Goal: Connect with others: Connect with others

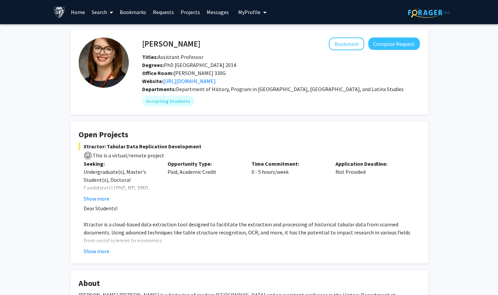
scroll to position [33, 0]
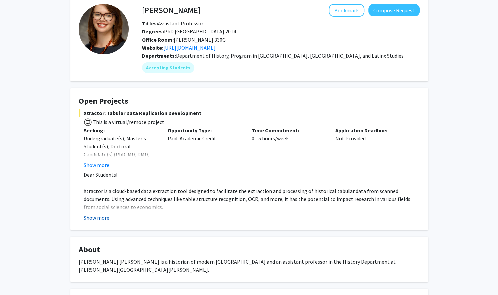
click at [97, 217] on button "Show more" at bounding box center [97, 218] width 26 height 8
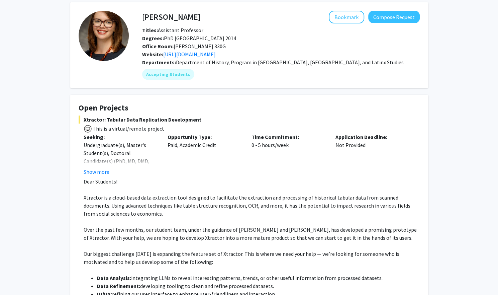
scroll to position [0, 0]
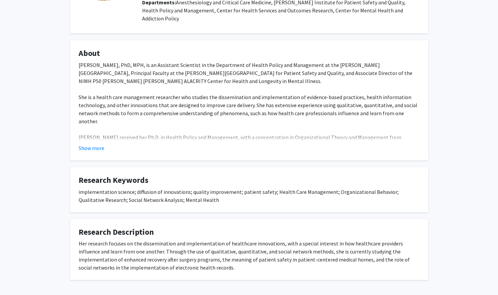
scroll to position [100, 0]
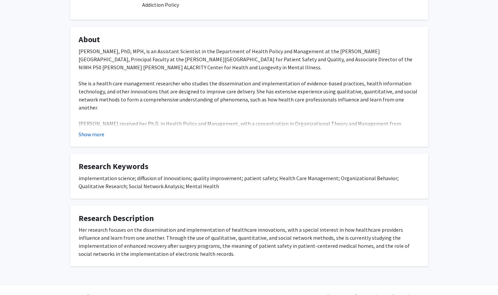
click at [89, 130] on button "Show more" at bounding box center [92, 134] width 26 height 8
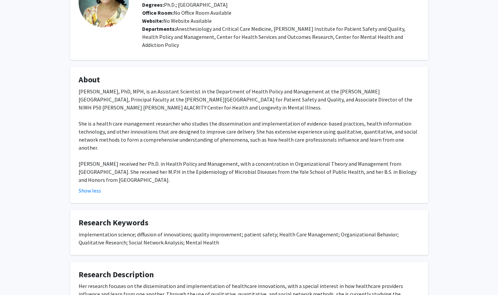
scroll to position [0, 0]
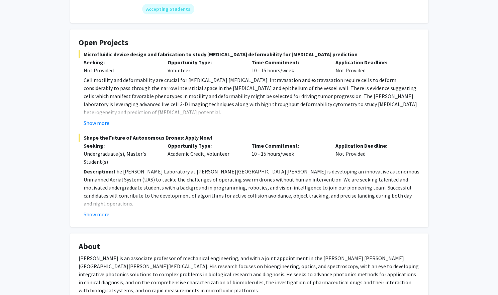
scroll to position [100, 0]
click at [104, 210] on button "Show more" at bounding box center [97, 214] width 26 height 8
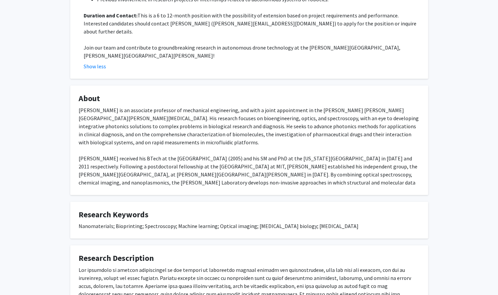
scroll to position [410, 0]
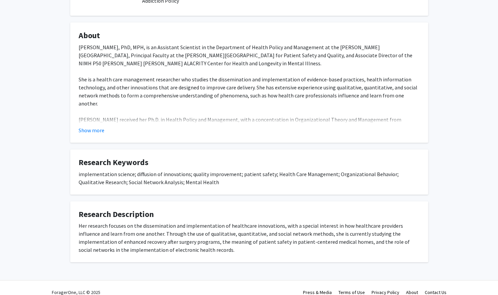
scroll to position [105, 0]
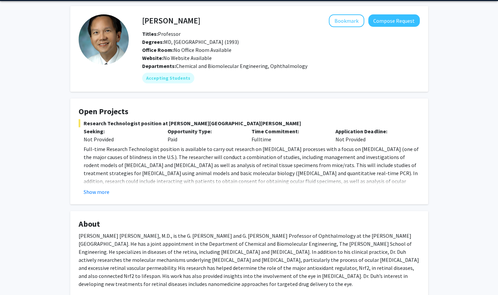
scroll to position [33, 0]
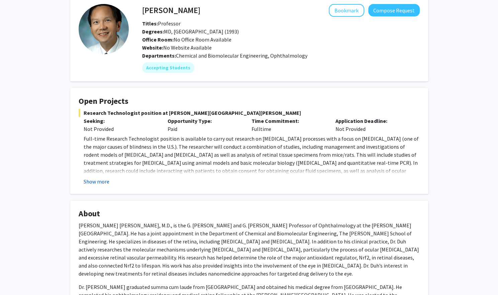
click at [99, 179] on button "Show more" at bounding box center [97, 181] width 26 height 8
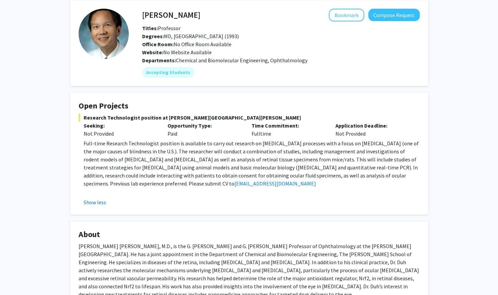
scroll to position [27, 0]
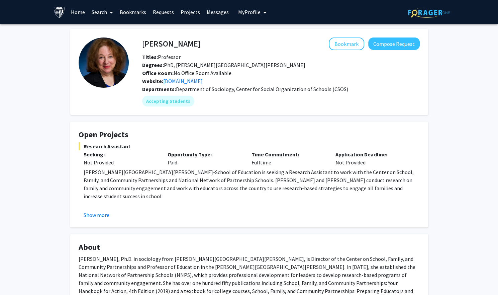
click at [101, 218] on button "Show more" at bounding box center [97, 215] width 26 height 8
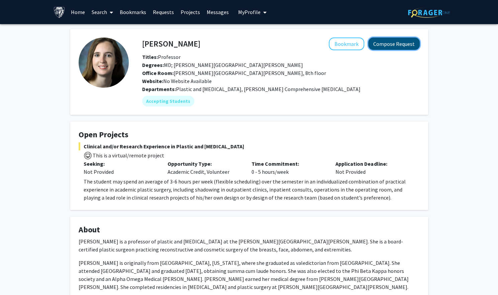
click at [388, 44] on button "Compose Request" at bounding box center [394, 43] width 52 height 12
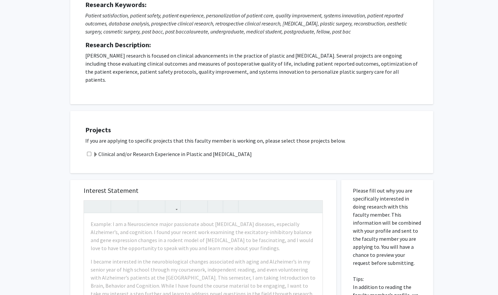
scroll to position [100, 0]
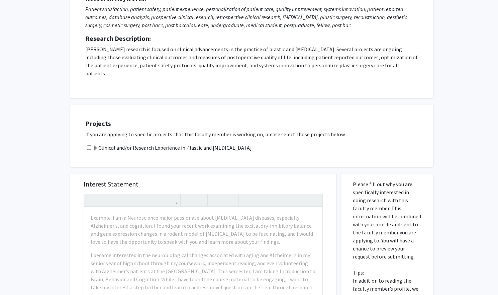
click at [90, 145] on input "checkbox" at bounding box center [89, 147] width 4 height 4
checkbox input "true"
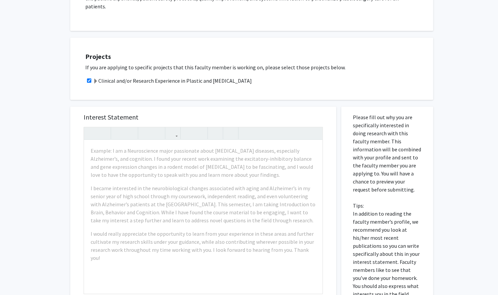
scroll to position [201, 0]
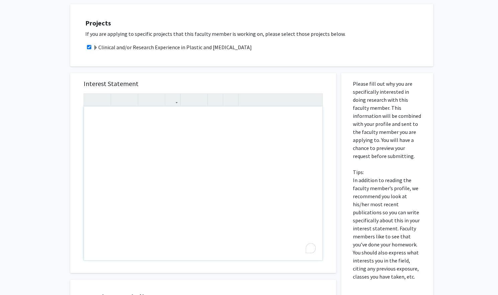
click at [44, 132] on div "All Requests Request for Michele Manahan Request for Michele Manahan Department…" at bounding box center [249, 103] width 498 height 561
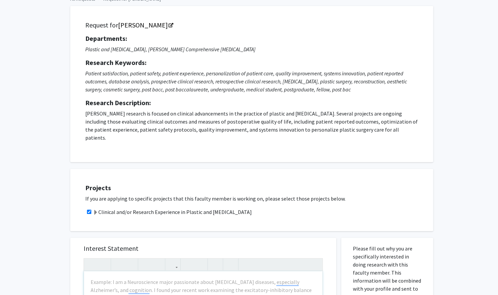
scroll to position [34, 0]
